Goal: Information Seeking & Learning: Learn about a topic

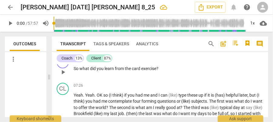
scroll to position [545, 0]
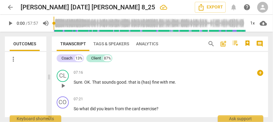
click at [141, 85] on span "(has)" at bounding box center [146, 82] width 11 height 5
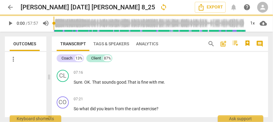
scroll to position [586, 0]
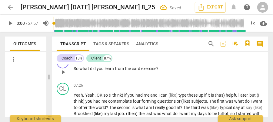
click at [79, 71] on span "what" at bounding box center [84, 68] width 11 height 5
click at [76, 98] on span "Yeah" at bounding box center [78, 95] width 9 height 5
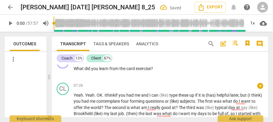
scroll to position [606, 0]
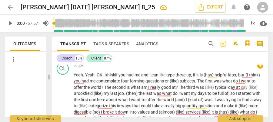
click at [117, 78] on span "if" at bounding box center [116, 75] width 3 height 5
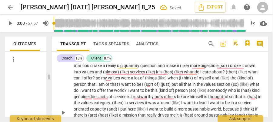
scroll to position [626, 0]
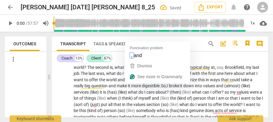
click at [118, 82] on span "world" at bounding box center [112, 80] width 12 height 5
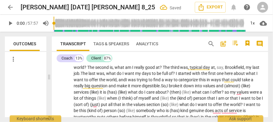
click at [167, 95] on span "about" at bounding box center [160, 92] width 11 height 5
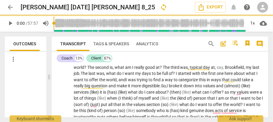
scroll to position [646, 0]
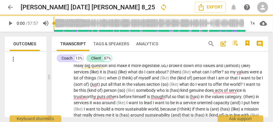
click at [180, 68] on span "broke" at bounding box center [175, 65] width 12 height 5
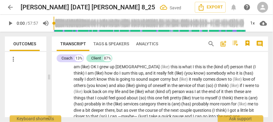
scroll to position [687, 0]
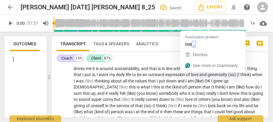
click at [92, 71] on span "me" at bounding box center [89, 68] width 7 height 5
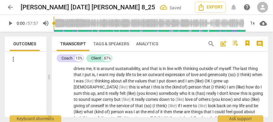
click at [97, 77] on span "is," at bounding box center [94, 74] width 5 height 5
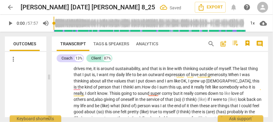
click at [159, 71] on span "that" at bounding box center [154, 68] width 9 height 5
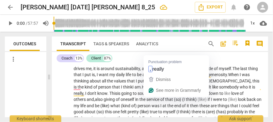
click at [252, 90] on span "is" at bounding box center [253, 87] width 3 height 5
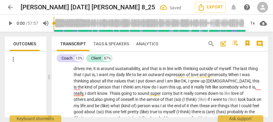
click at [157, 84] on span "down" at bounding box center [151, 81] width 12 height 5
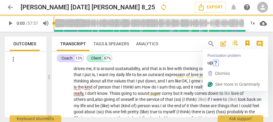
click at [183, 90] on span "," at bounding box center [182, 87] width 2 height 5
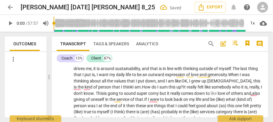
click at [160, 96] on span "corny" at bounding box center [154, 93] width 12 height 5
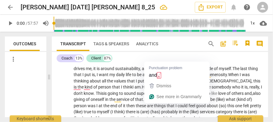
click at [245, 96] on span "and," at bounding box center [249, 93] width 8 height 5
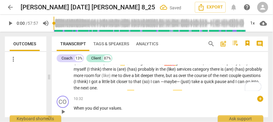
scroll to position [730, 0]
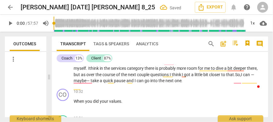
click at [126, 83] on span "pause" at bounding box center [120, 80] width 12 height 5
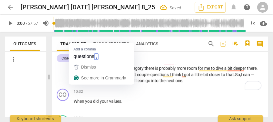
click at [150, 77] on span "questions" at bounding box center [159, 74] width 19 height 5
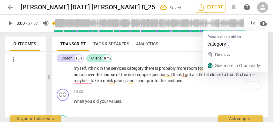
click at [144, 71] on span "category" at bounding box center [136, 68] width 18 height 5
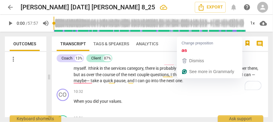
click at [86, 77] on span "as" at bounding box center [83, 74] width 5 height 5
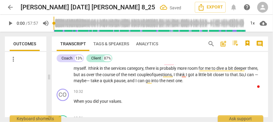
click at [141, 84] on p "Yeah . Yeah . OK. I think you had me and I can like type these up, if it is hel…" at bounding box center [169, 16] width 190 height 137
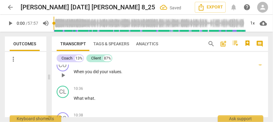
scroll to position [771, 0]
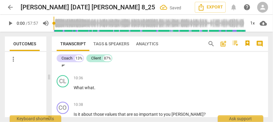
click at [127, 71] on div "10:32 + keyboard_arrow_right When you did your values ." at bounding box center [169, 60] width 190 height 22
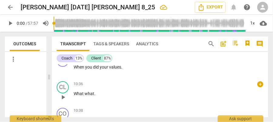
scroll to position [744, 0]
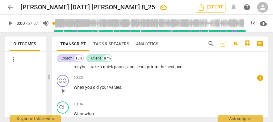
click at [121, 90] on span "." at bounding box center [121, 87] width 1 height 5
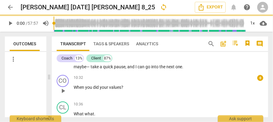
scroll to position [773, 0]
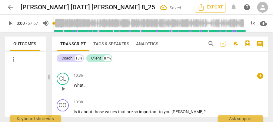
click at [116, 79] on div "10:36 + keyboard_arrow_right" at bounding box center [169, 76] width 190 height 6
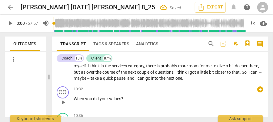
scroll to position [753, 0]
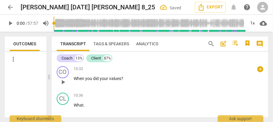
click at [122, 81] on span "?" at bounding box center [122, 78] width 2 height 5
click at [74, 108] on span "What" at bounding box center [79, 105] width 10 height 5
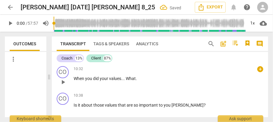
click at [135, 81] on span "What" at bounding box center [131, 78] width 10 height 5
click at [74, 108] on span "Is" at bounding box center [76, 105] width 4 height 5
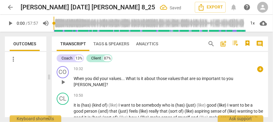
click at [136, 81] on span "What" at bounding box center [131, 78] width 11 height 5
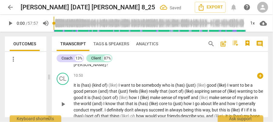
click at [74, 88] on span "it" at bounding box center [75, 85] width 3 height 5
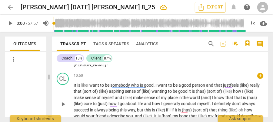
click at [218, 88] on span "that" at bounding box center [218, 85] width 9 height 5
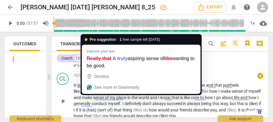
click at [87, 94] on span "Really" at bounding box center [90, 91] width 11 height 5
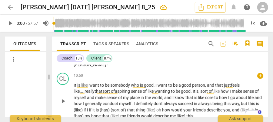
scroll to position [774, 0]
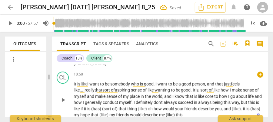
click at [103, 105] on span "generally" at bounding box center [94, 102] width 18 height 5
click at [148, 105] on p "It is like I want to be somebody who is good, I want to be a good person, and t…" at bounding box center [169, 99] width 190 height 37
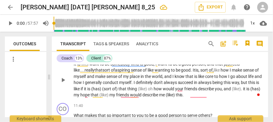
click at [91, 91] on span "is" at bounding box center [89, 89] width 4 height 5
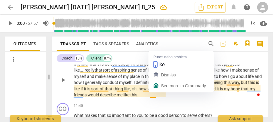
click at [152, 0] on html "arrow_back Joel 2025-08-26 Paul 8_25 edit Export notifications help person play…" at bounding box center [136, 0] width 273 height 0
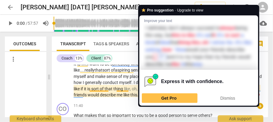
click at [118, 108] on div "CO play_arrow pause 11:40 + keyboard_arrow_right What makes that so important t…" at bounding box center [160, 114] width 216 height 27
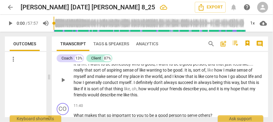
click at [124, 91] on span "thing" at bounding box center [118, 89] width 11 height 5
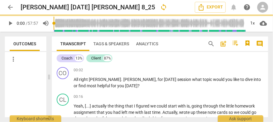
scroll to position [835, 0]
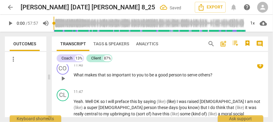
click at [119, 78] on span "important" at bounding box center [122, 75] width 20 height 5
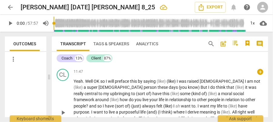
scroll to position [855, 0]
click at [87, 84] on span "Well" at bounding box center [89, 81] width 8 height 5
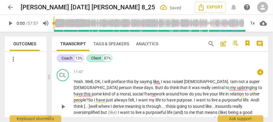
scroll to position [859, 0]
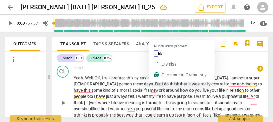
click at [152, 81] on span "saying" at bounding box center [146, 78] width 13 height 5
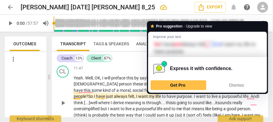
click at [94, 96] on span "o" at bounding box center [92, 96] width 3 height 5
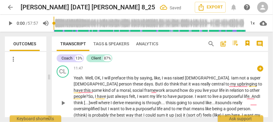
click at [101, 108] on span "oversimplified" at bounding box center [87, 109] width 27 height 5
click at [255, 102] on p "Yeah . Well, OK, I will preface this by saying, like, I was raised Catholic. I …" at bounding box center [169, 103] width 190 height 56
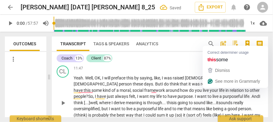
scroll to position [899, 0]
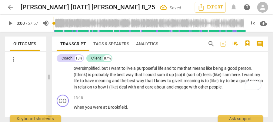
click at [238, 71] on span "person." at bounding box center [245, 68] width 14 height 5
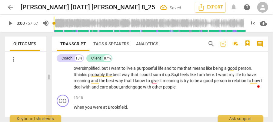
click at [180, 83] on span "is" at bounding box center [182, 80] width 4 height 5
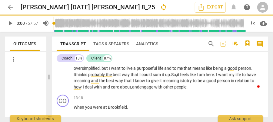
scroll to position [939, 0]
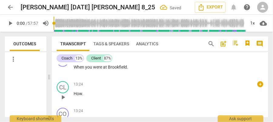
click at [74, 96] on span "How" at bounding box center [78, 93] width 8 height 5
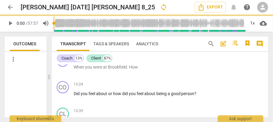
scroll to position [913, 0]
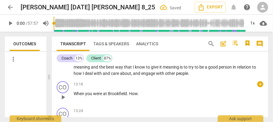
click at [127, 96] on span "." at bounding box center [128, 93] width 2 height 5
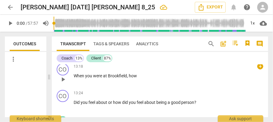
scroll to position [933, 0]
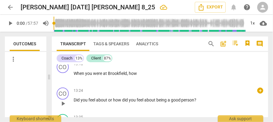
click at [74, 103] on span "Did" at bounding box center [77, 100] width 7 height 5
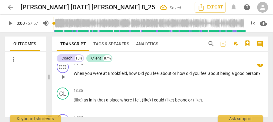
click at [138, 76] on span "Did" at bounding box center [141, 73] width 7 height 5
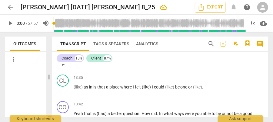
scroll to position [953, 0]
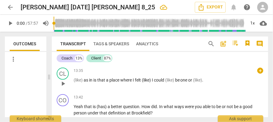
click at [74, 83] on span "(like)" at bounding box center [79, 80] width 10 height 5
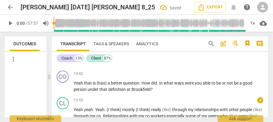
scroll to position [973, 0]
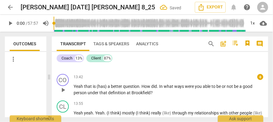
click at [82, 89] on span "Yeah" at bounding box center [79, 86] width 10 height 5
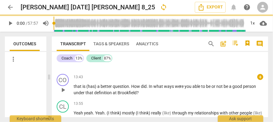
scroll to position [972, 0]
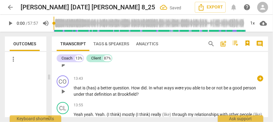
click at [185, 65] on p "As in is that a place where I felt like I could be one or like . . ." at bounding box center [169, 61] width 190 height 6
click at [76, 91] on span "that" at bounding box center [78, 88] width 9 height 5
type input "1"
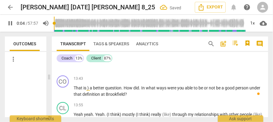
scroll to position [951, 0]
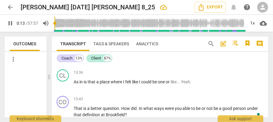
click at [8, 23] on span "pause" at bounding box center [10, 23] width 7 height 7
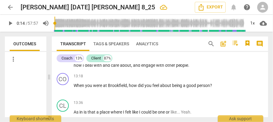
scroll to position [982, 0]
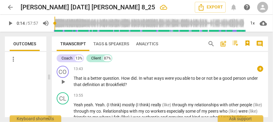
click at [91, 81] on span "better" at bounding box center [97, 78] width 12 height 5
type input "14"
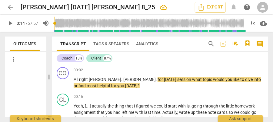
scroll to position [982, 0]
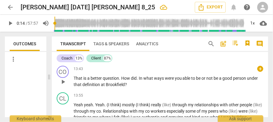
click at [97, 72] on div "13:43 + keyboard_arrow_right" at bounding box center [169, 69] width 190 height 6
click at [127, 81] on span "How" at bounding box center [126, 78] width 10 height 5
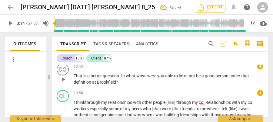
click at [135, 96] on div "13:58 + keyboard_arrow_right" at bounding box center [169, 93] width 190 height 6
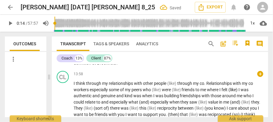
scroll to position [1004, 0]
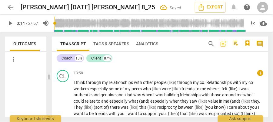
click at [144, 85] on span "other" at bounding box center [148, 82] width 11 height 5
